Goal: Consume media (video, audio)

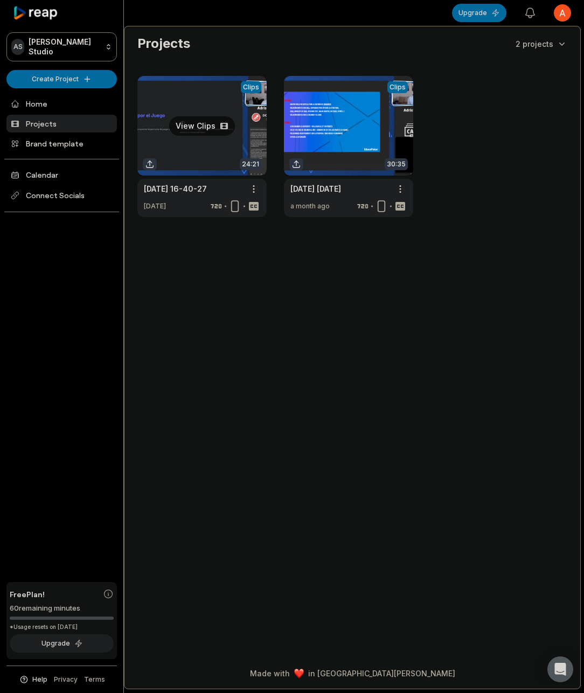
click at [225, 129] on link at bounding box center [201, 146] width 129 height 141
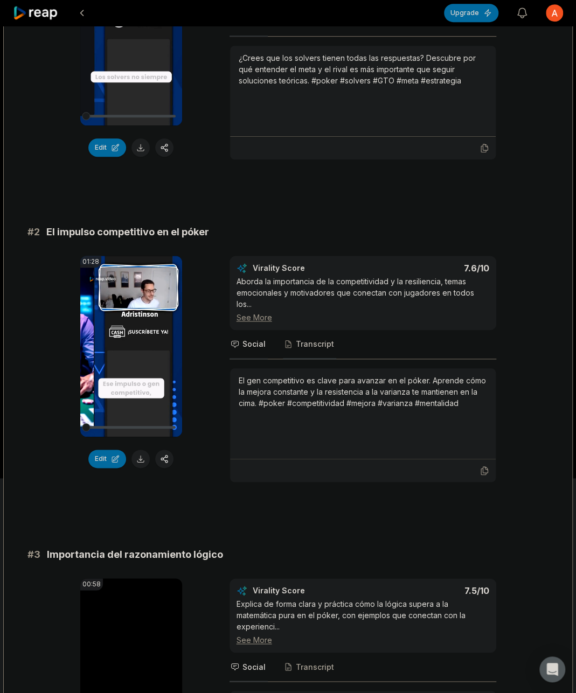
scroll to position [215, 0]
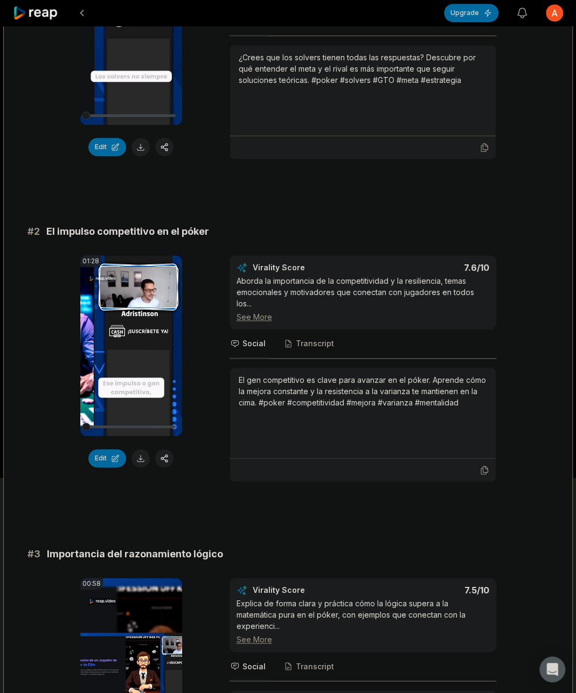
click at [257, 316] on div "See More" at bounding box center [363, 316] width 253 height 11
click at [131, 347] on icon at bounding box center [130, 345] width 13 height 13
click at [125, 344] on icon at bounding box center [130, 345] width 13 height 13
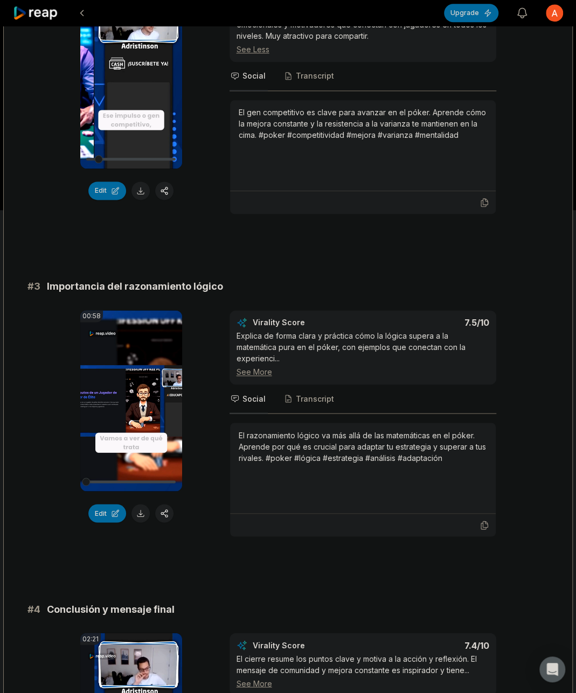
scroll to position [485, 0]
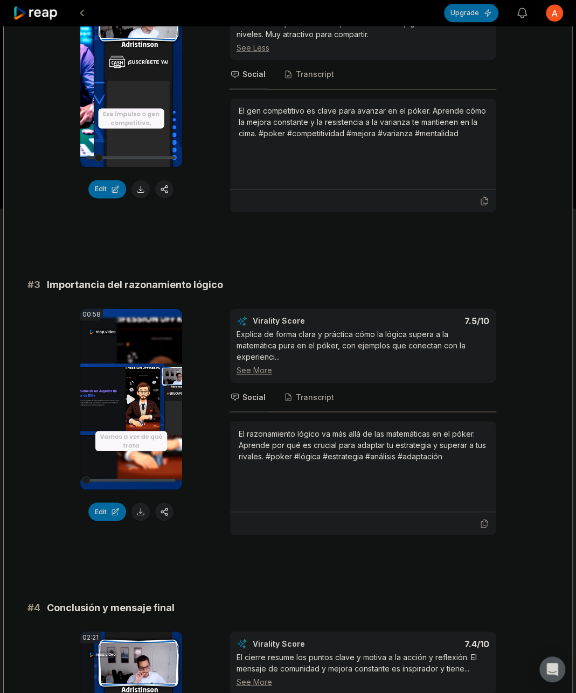
click at [133, 393] on icon at bounding box center [130, 399] width 13 height 13
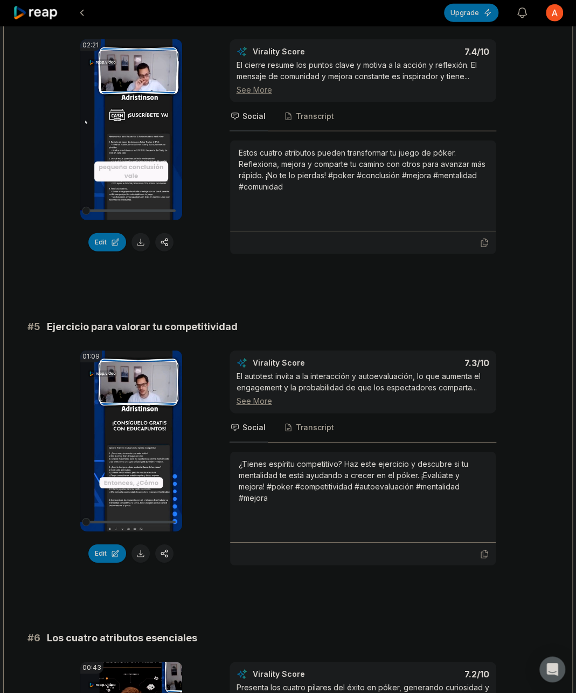
scroll to position [1077, 0]
click at [137, 458] on video "Your browser does not support mp4 format." at bounding box center [131, 440] width 102 height 181
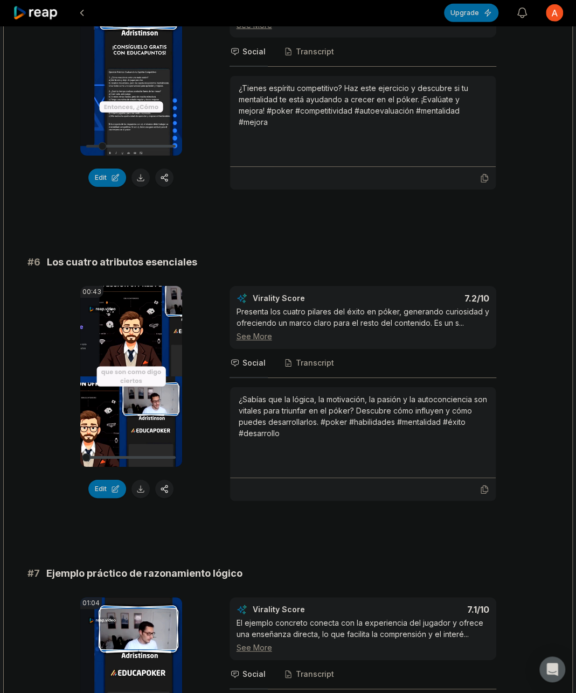
scroll to position [1454, 0]
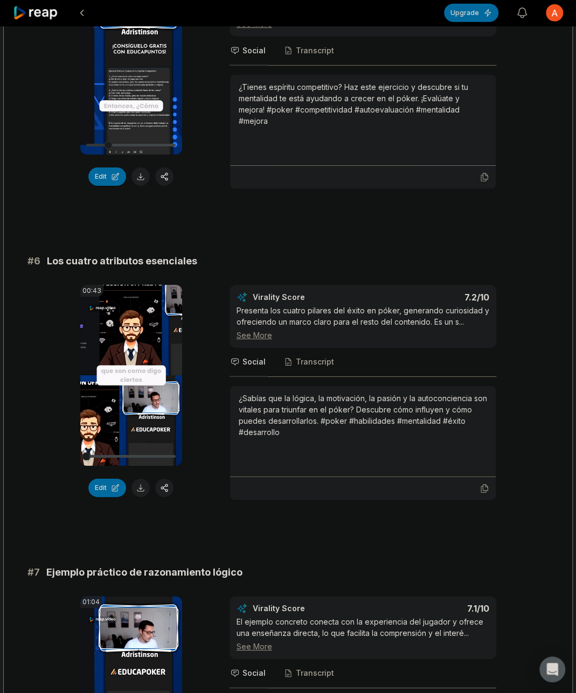
click at [245, 335] on div "See More" at bounding box center [363, 335] width 253 height 11
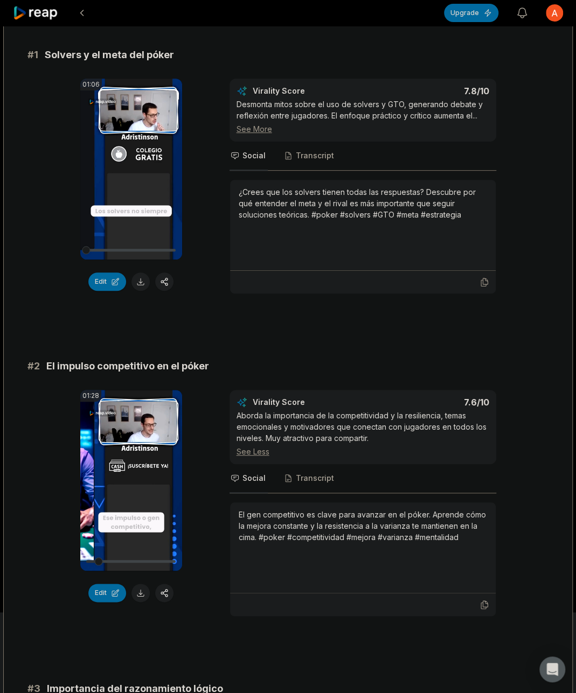
scroll to position [0, 0]
